Goal: Transaction & Acquisition: Book appointment/travel/reservation

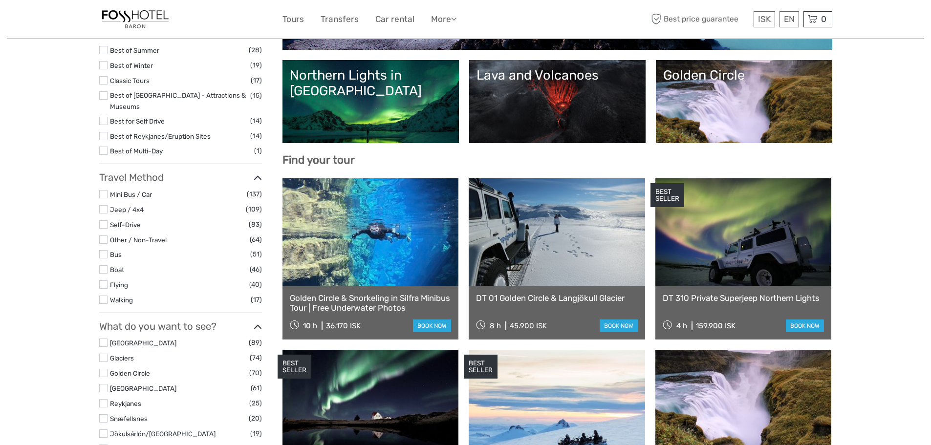
scroll to position [211, 0]
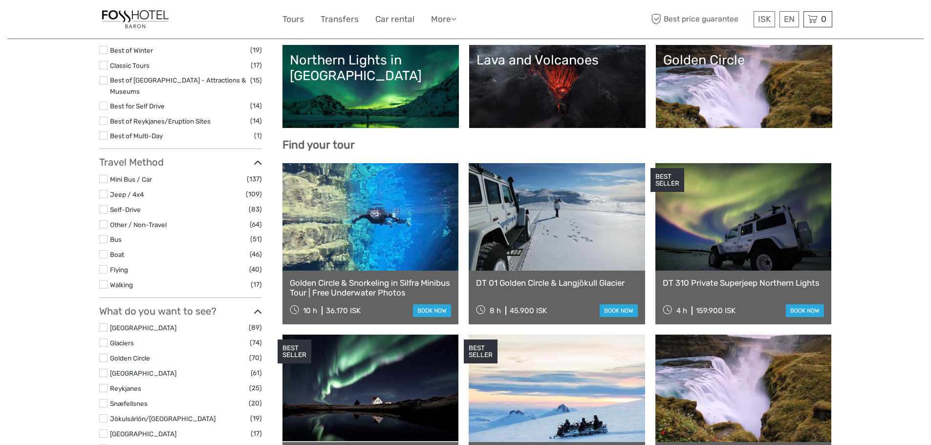
select select
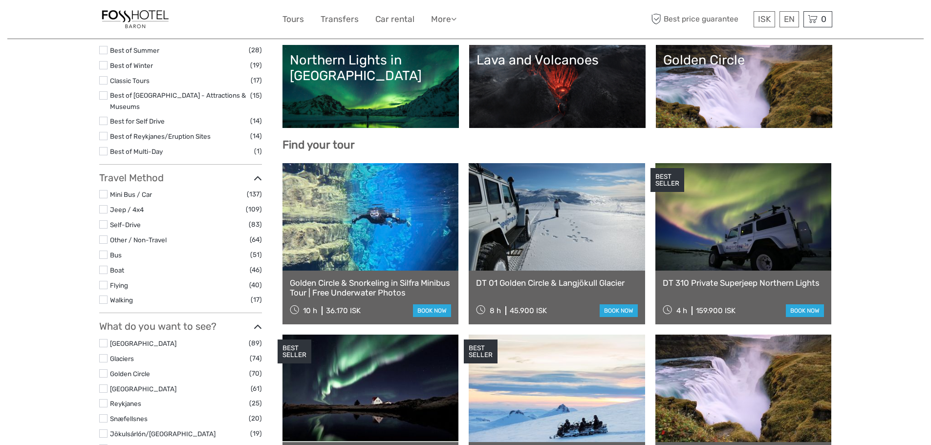
click at [356, 99] on link "Northern Lights in [GEOGRAPHIC_DATA]" at bounding box center [371, 86] width 162 height 68
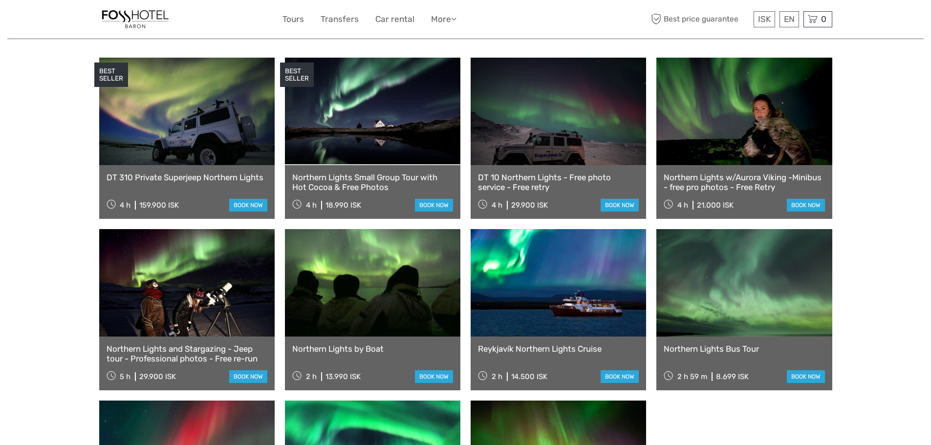
scroll to position [342, 0]
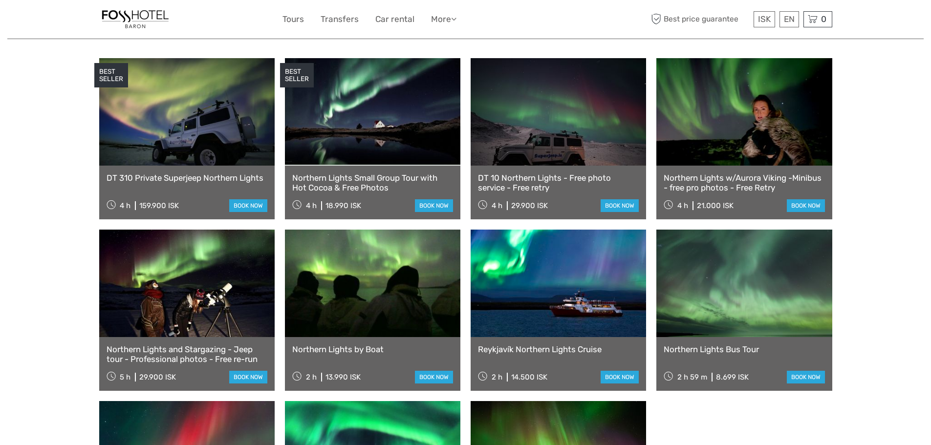
click at [354, 173] on link "Northern Lights Small Group Tour with Hot Cocoa & Free Photos" at bounding box center [372, 183] width 161 height 20
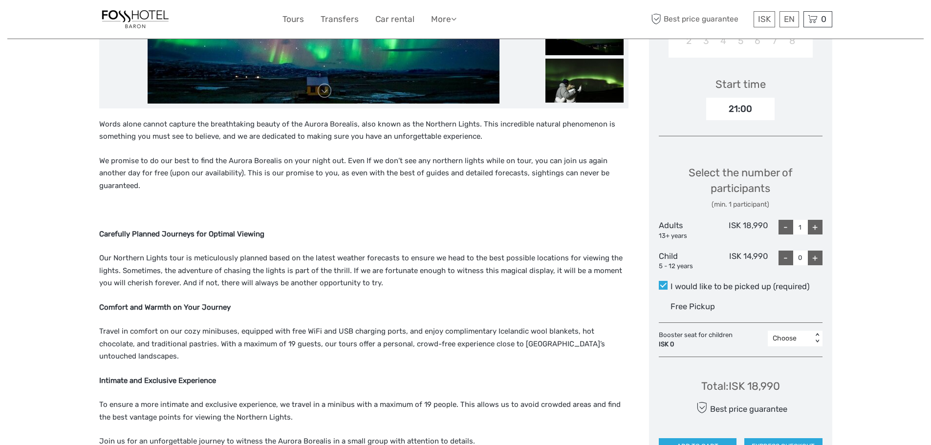
scroll to position [147, 0]
